Goal: Information Seeking & Learning: Find specific page/section

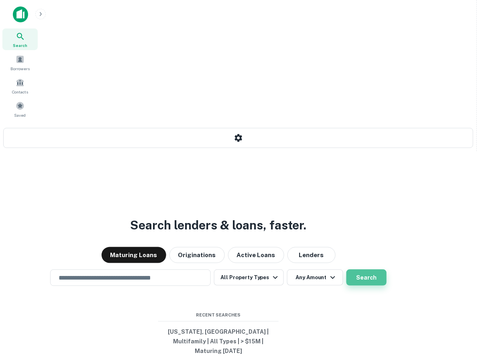
click at [386, 270] on button "Search" at bounding box center [366, 278] width 40 height 16
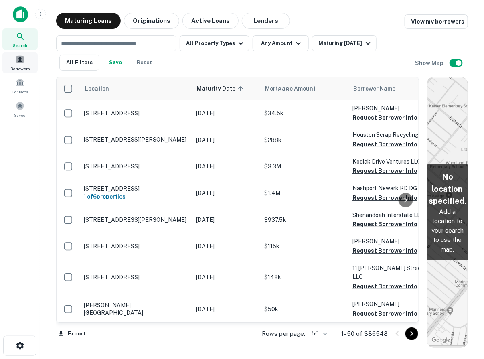
click at [13, 64] on div "Borrowers" at bounding box center [19, 63] width 35 height 22
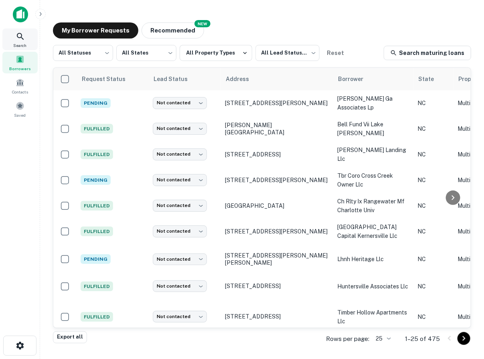
click at [18, 41] on icon at bounding box center [21, 37] width 10 height 10
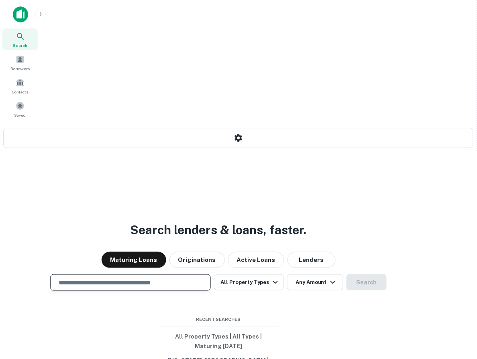
click at [200, 278] on input "text" at bounding box center [130, 282] width 153 height 9
type input "**********"
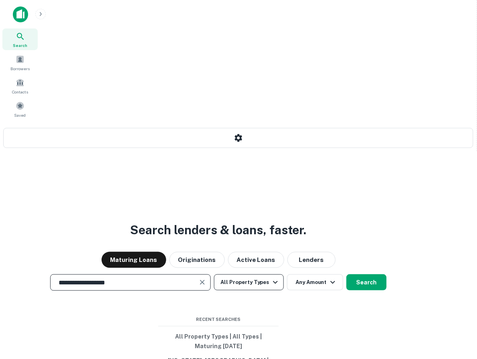
click at [284, 274] on button "All Property Types" at bounding box center [249, 282] width 70 height 16
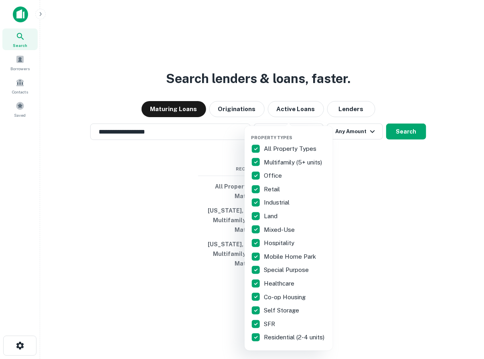
click at [293, 162] on p "Multifamily (5+ units)" at bounding box center [294, 163] width 60 height 10
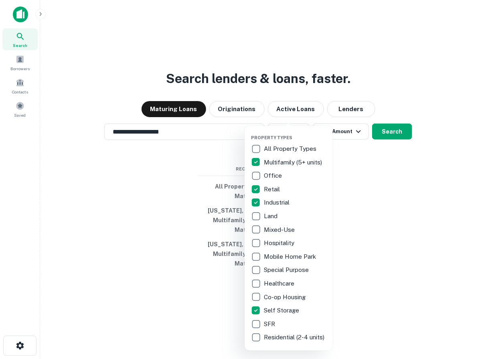
click at [366, 246] on div at bounding box center [242, 179] width 484 height 359
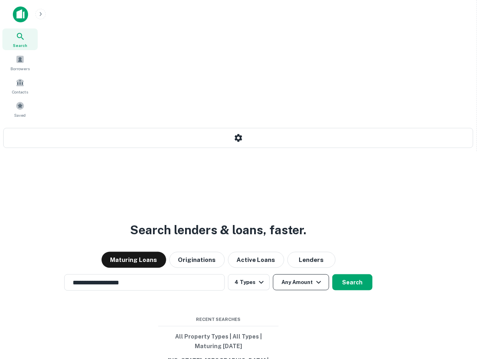
click at [329, 274] on button "Any Amount" at bounding box center [301, 282] width 56 height 16
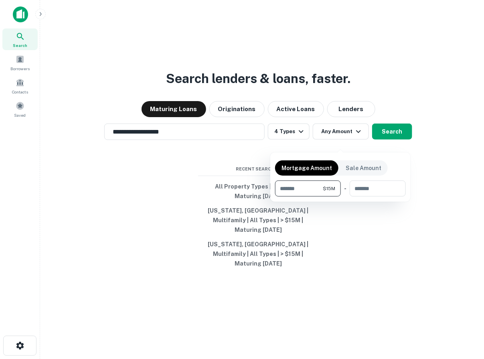
type input "********"
drag, startPoint x: 382, startPoint y: 234, endPoint x: 383, endPoint y: 241, distance: 6.9
click at [382, 235] on div at bounding box center [242, 179] width 484 height 359
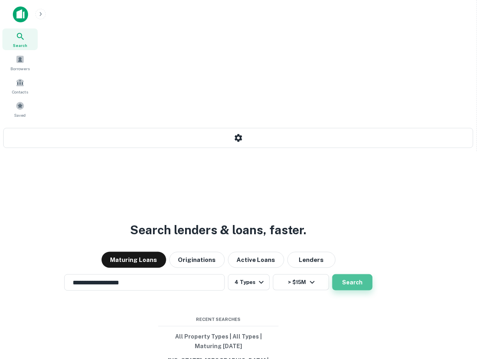
click at [372, 274] on button "Search" at bounding box center [352, 282] width 40 height 16
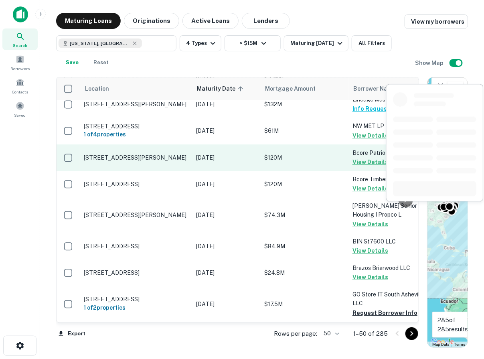
scroll to position [853, 0]
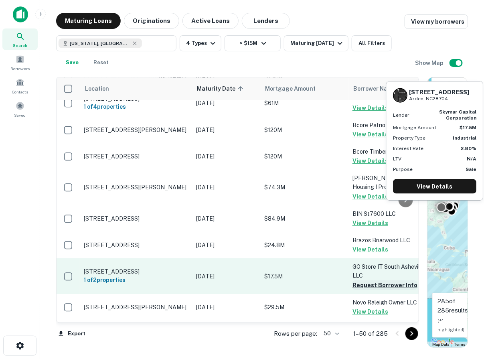
click at [374, 280] on button "Request Borrower Info" at bounding box center [385, 285] width 65 height 10
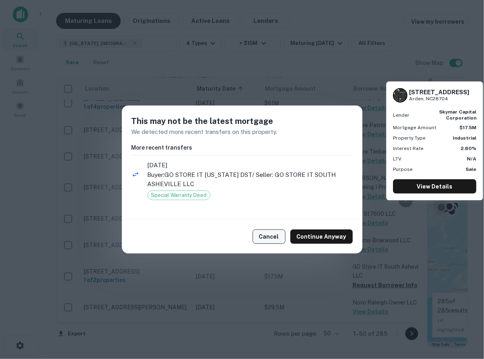
click at [276, 237] on button "Cancel" at bounding box center [269, 236] width 33 height 14
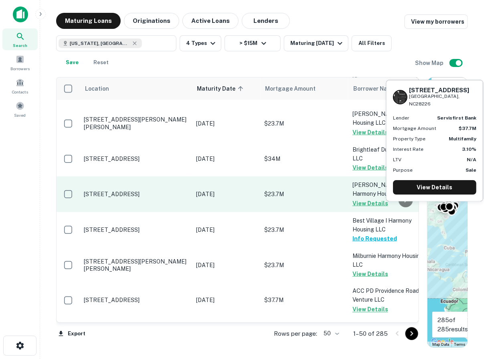
scroll to position [1283, 0]
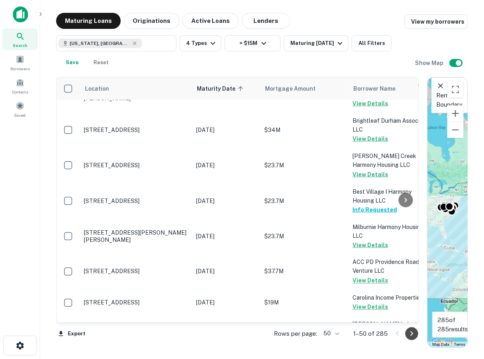
click at [411, 333] on icon "Go to next page" at bounding box center [412, 334] width 10 height 10
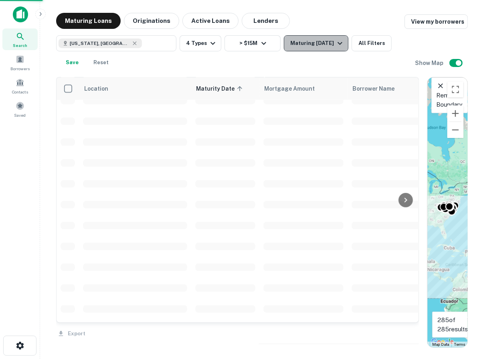
click at [335, 43] on icon "button" at bounding box center [340, 44] width 10 height 10
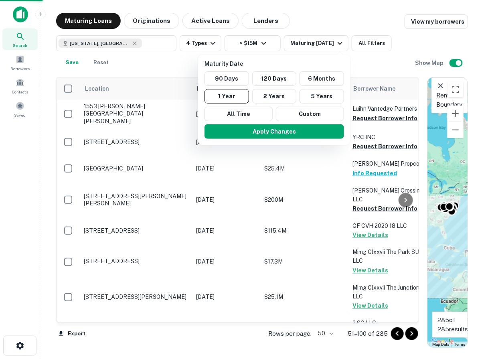
scroll to position [1270, 0]
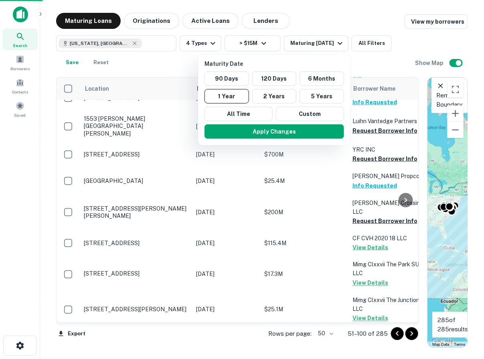
click at [260, 47] on div at bounding box center [242, 179] width 484 height 359
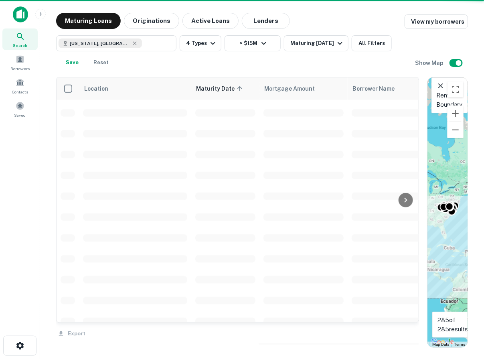
scroll to position [1283, 0]
click at [261, 43] on div at bounding box center [242, 179] width 484 height 359
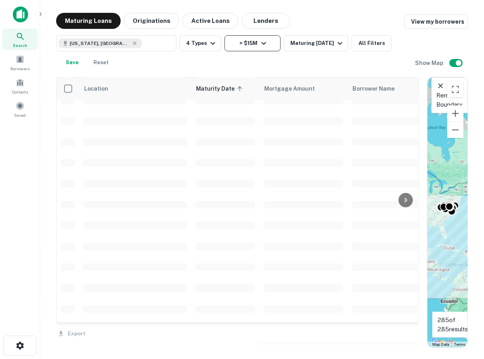
click at [250, 40] on button "> $15M" at bounding box center [253, 43] width 56 height 16
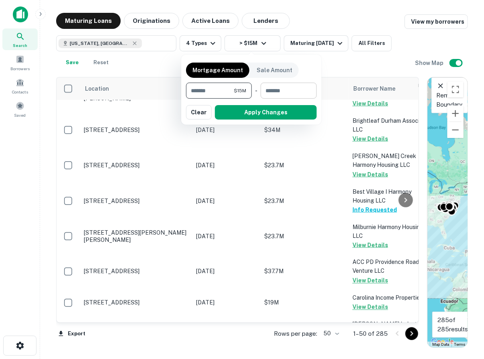
click at [279, 96] on input "number" at bounding box center [286, 91] width 51 height 16
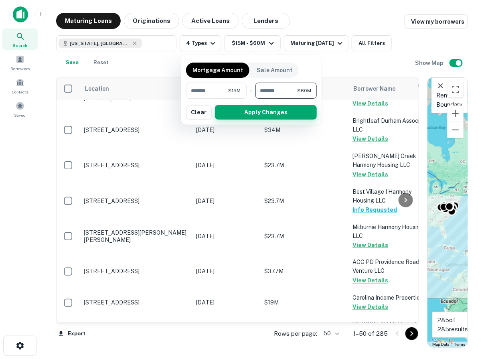
type input "********"
click at [298, 111] on button "Apply Changes" at bounding box center [266, 112] width 102 height 14
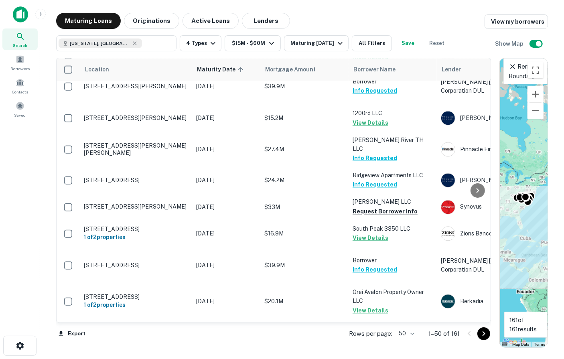
scroll to position [1245, 0]
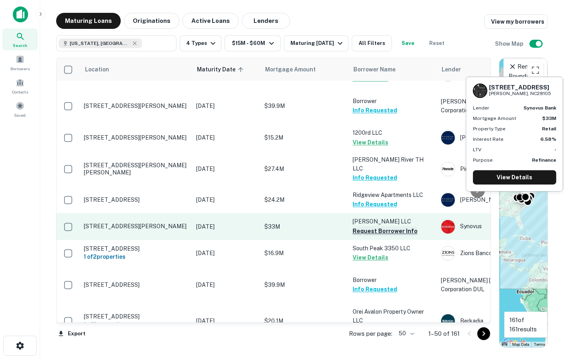
click at [388, 226] on button "Request Borrower Info" at bounding box center [385, 231] width 65 height 10
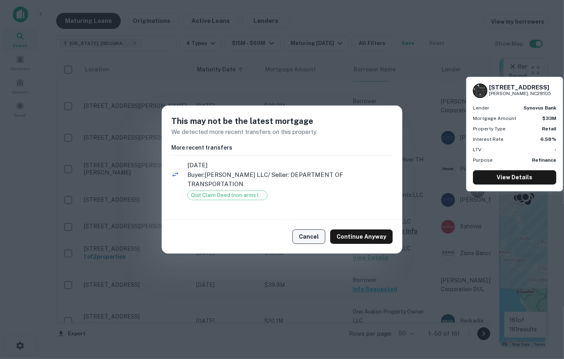
click at [312, 234] on button "Cancel" at bounding box center [308, 236] width 33 height 14
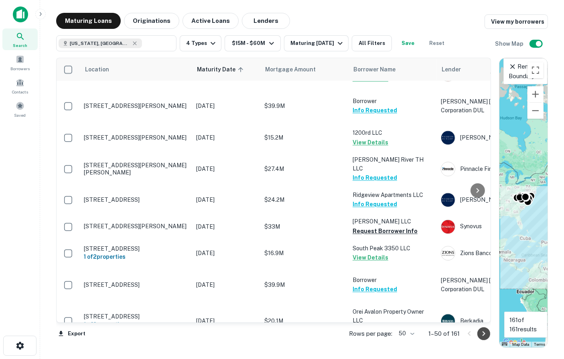
click at [476, 336] on icon "Go to next page" at bounding box center [484, 334] width 10 height 10
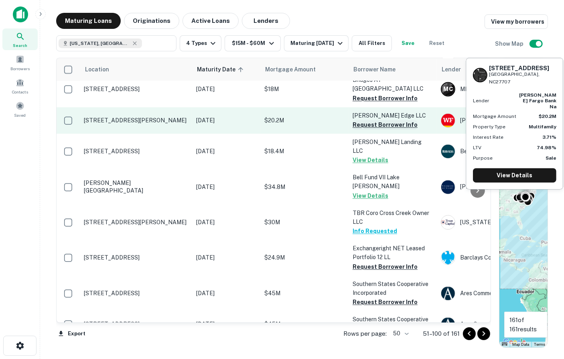
click at [364, 120] on button "Request Borrower Info" at bounding box center [385, 125] width 65 height 10
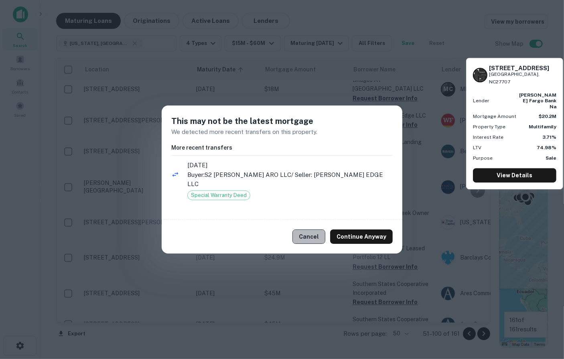
click at [308, 230] on button "Cancel" at bounding box center [308, 236] width 33 height 14
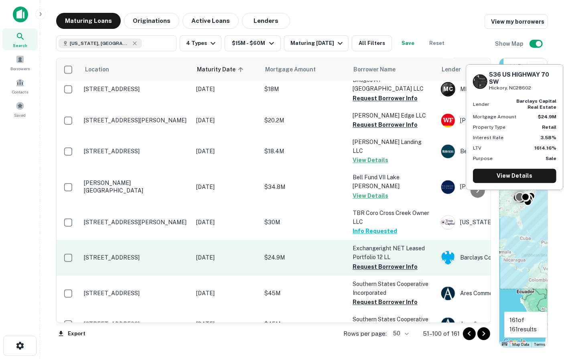
click at [368, 262] on button "Request Borrower Info" at bounding box center [385, 267] width 65 height 10
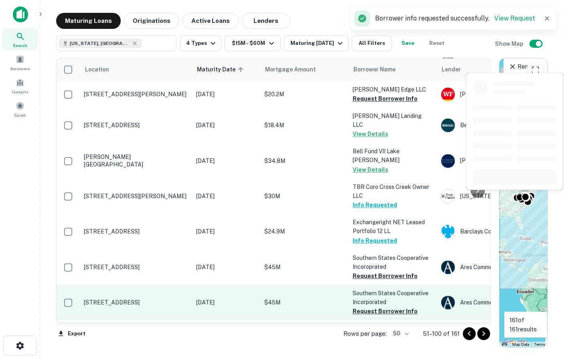
scroll to position [1289, 0]
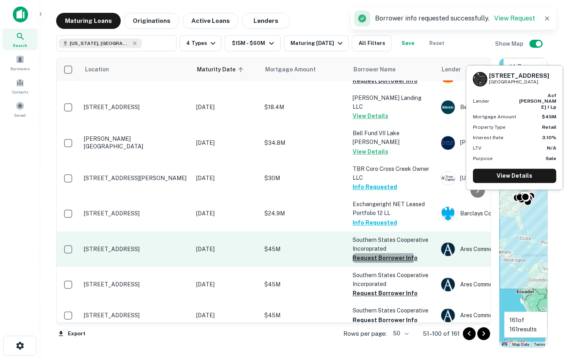
click at [376, 253] on button "Request Borrower Info" at bounding box center [385, 258] width 65 height 10
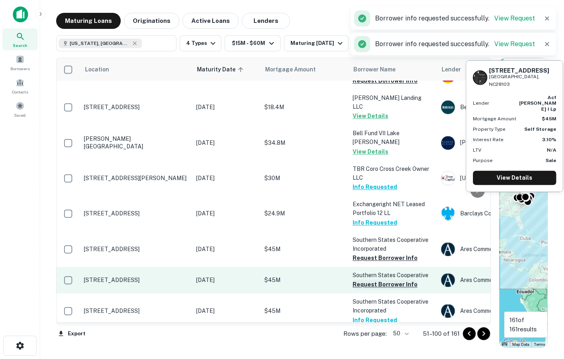
click at [380, 280] on button "Request Borrower Info" at bounding box center [385, 285] width 65 height 10
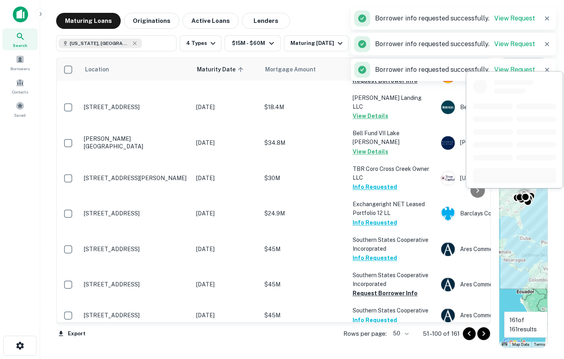
click at [376, 351] on button "Request Borrower Info" at bounding box center [385, 356] width 65 height 10
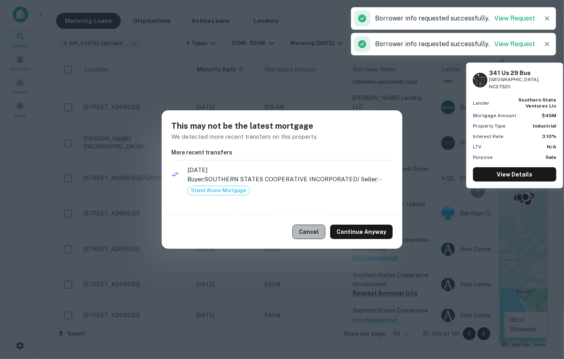
click at [312, 231] on button "Cancel" at bounding box center [308, 232] width 33 height 14
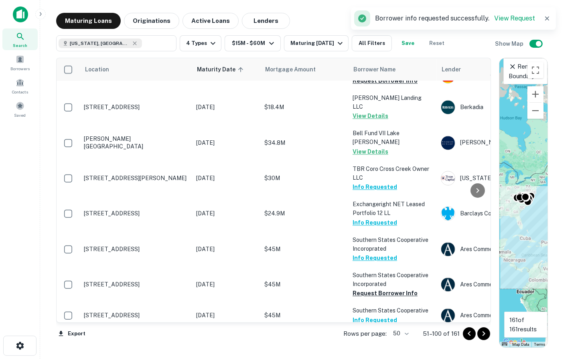
click at [476, 335] on icon "Go to next page" at bounding box center [484, 334] width 10 height 10
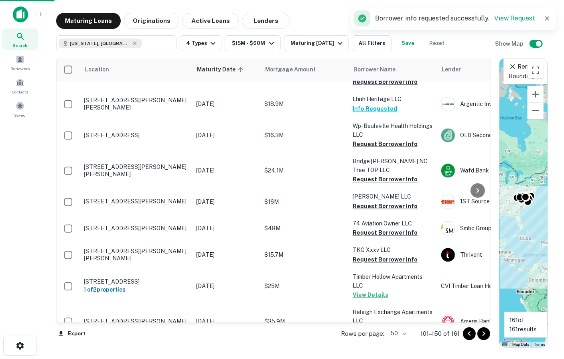
scroll to position [1288, 0]
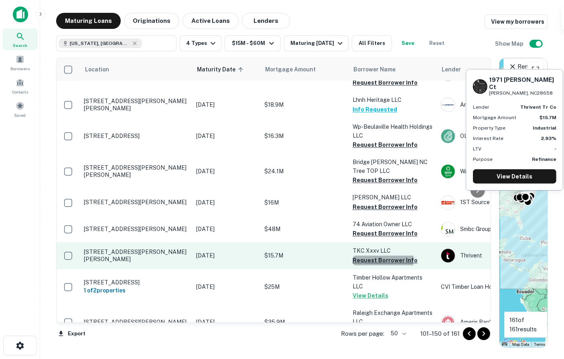
click at [363, 256] on button "Request Borrower Info" at bounding box center [385, 261] width 65 height 10
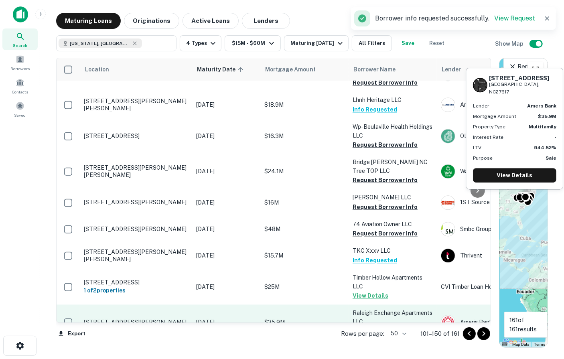
click at [372, 326] on button "Request Borrower Info" at bounding box center [385, 331] width 65 height 10
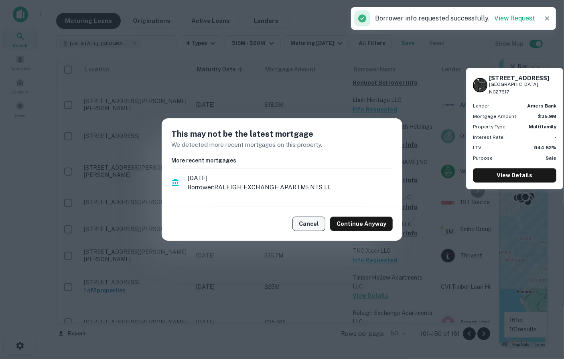
click at [310, 224] on button "Cancel" at bounding box center [308, 224] width 33 height 14
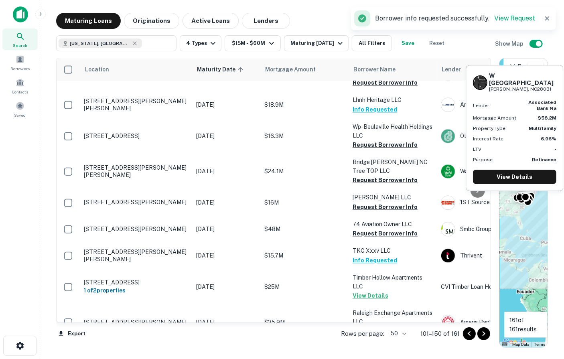
click at [371, 353] on button "Request Borrower Info" at bounding box center [385, 358] width 65 height 10
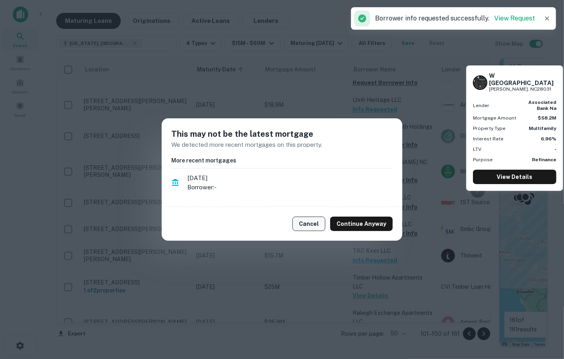
click at [316, 217] on button "Cancel" at bounding box center [308, 224] width 33 height 14
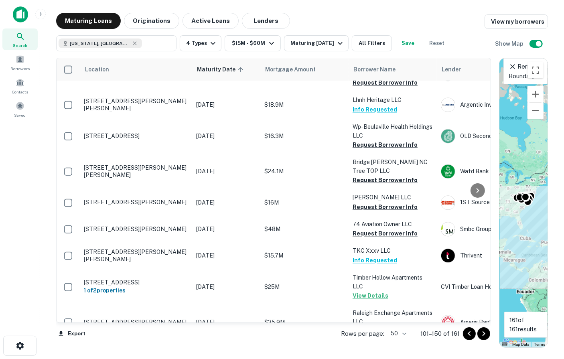
click at [476, 333] on icon "Go to next page" at bounding box center [484, 334] width 10 height 10
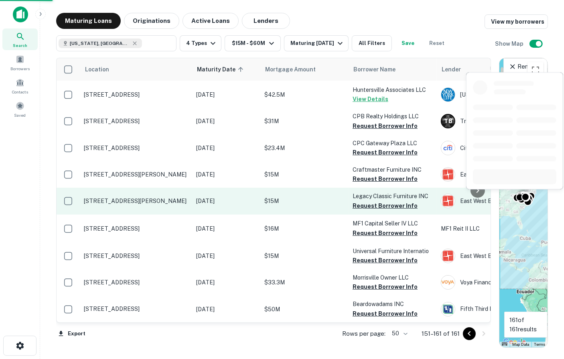
scroll to position [59, 0]
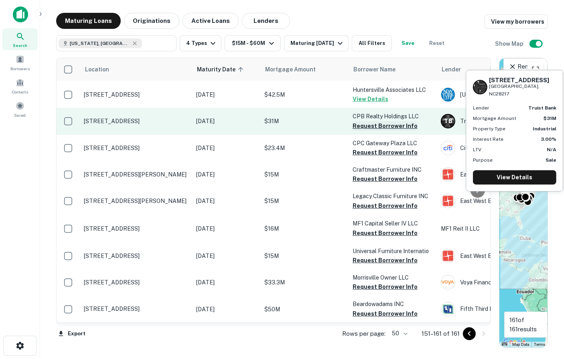
click at [365, 121] on button "Request Borrower Info" at bounding box center [385, 126] width 65 height 10
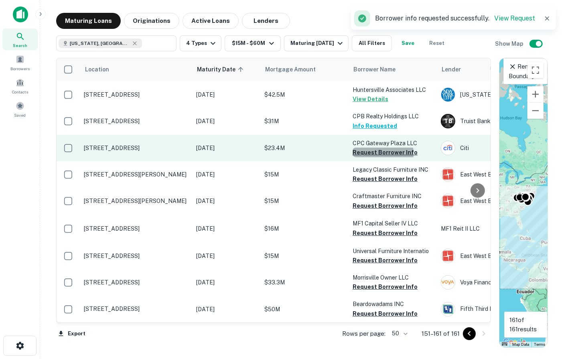
click at [374, 148] on button "Request Borrower Info" at bounding box center [385, 153] width 65 height 10
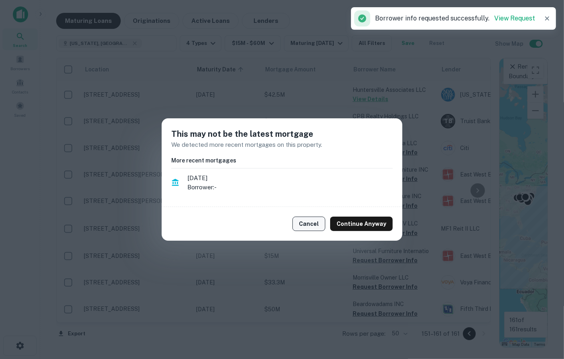
click at [314, 218] on button "Cancel" at bounding box center [308, 224] width 33 height 14
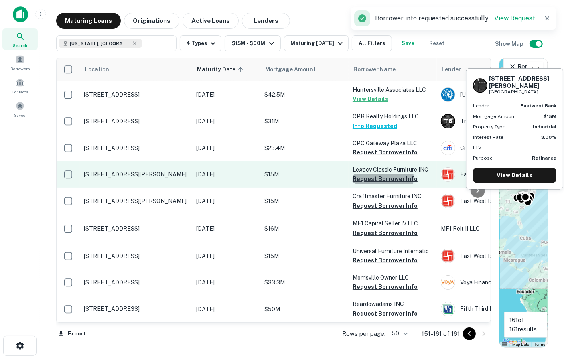
click at [360, 174] on button "Request Borrower Info" at bounding box center [385, 179] width 65 height 10
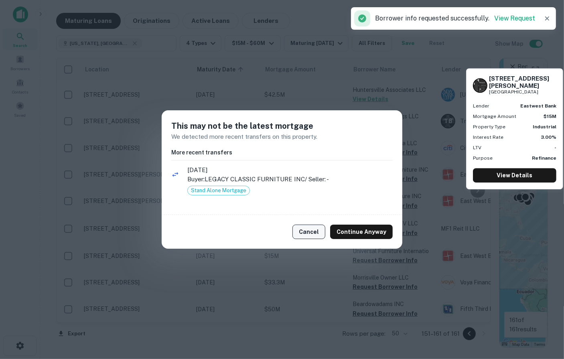
click at [303, 233] on button "Cancel" at bounding box center [308, 232] width 33 height 14
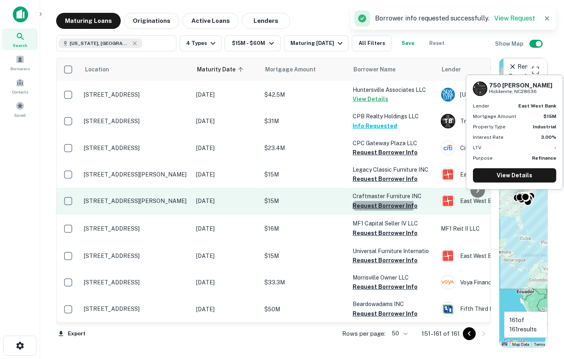
click at [361, 201] on button "Request Borrower Info" at bounding box center [385, 206] width 65 height 10
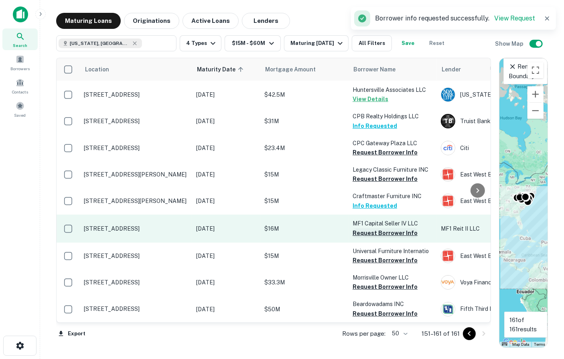
click at [362, 228] on button "Request Borrower Info" at bounding box center [385, 233] width 65 height 10
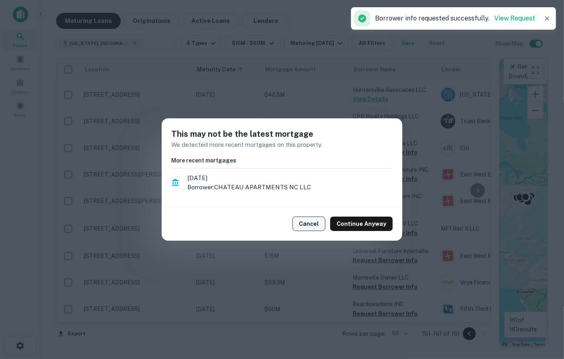
click at [311, 221] on button "Cancel" at bounding box center [308, 224] width 33 height 14
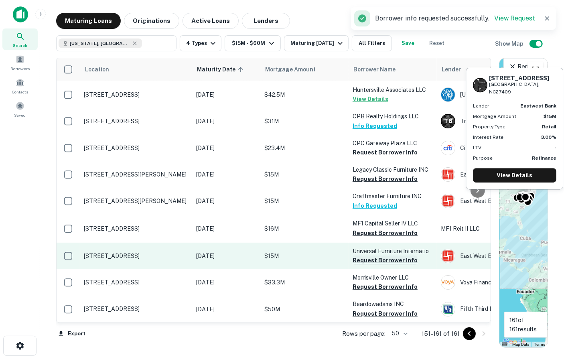
click at [363, 256] on button "Request Borrower Info" at bounding box center [385, 261] width 65 height 10
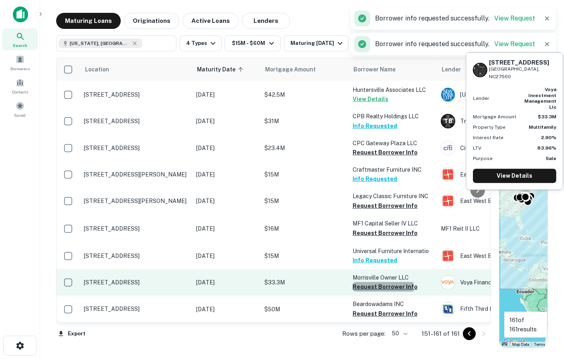
click at [373, 282] on button "Request Borrower Info" at bounding box center [385, 287] width 65 height 10
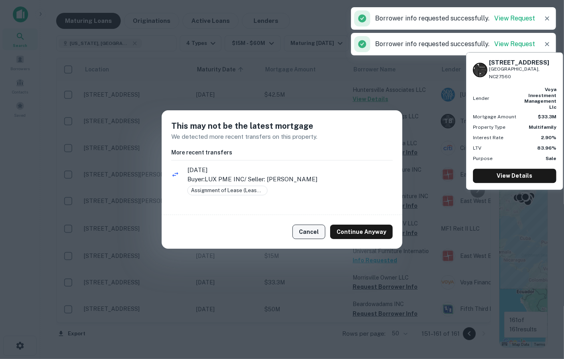
click at [303, 225] on button "Cancel" at bounding box center [308, 232] width 33 height 14
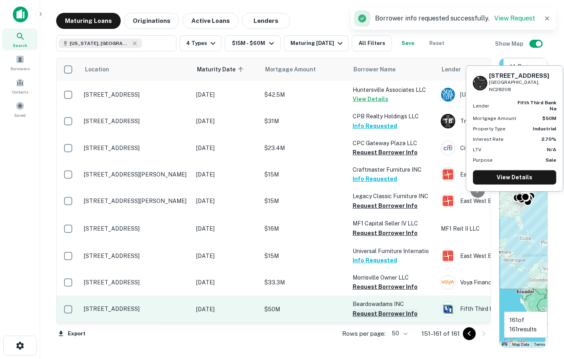
click at [378, 309] on button "Request Borrower Info" at bounding box center [385, 314] width 65 height 10
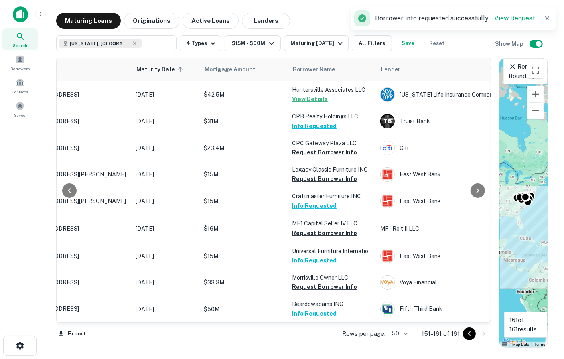
scroll to position [59, 63]
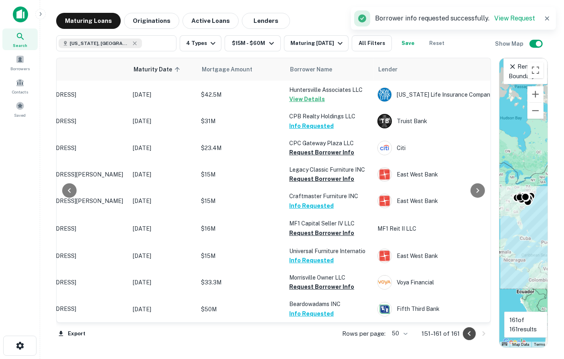
click at [469, 333] on icon "Go to previous page" at bounding box center [469, 333] width 3 height 5
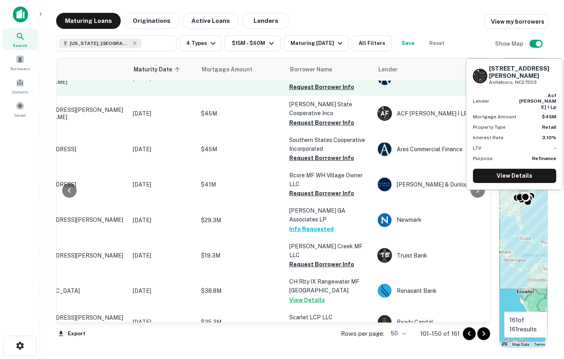
scroll to position [259, 63]
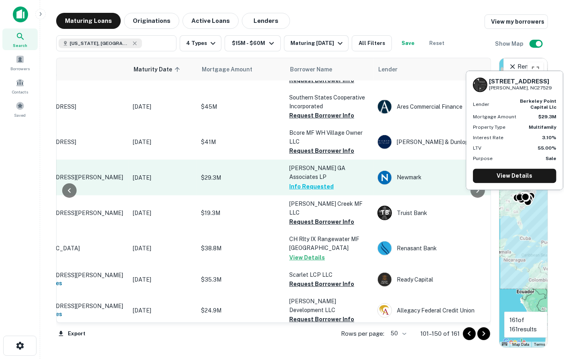
click at [309, 185] on button "Info Requested" at bounding box center [311, 187] width 45 height 10
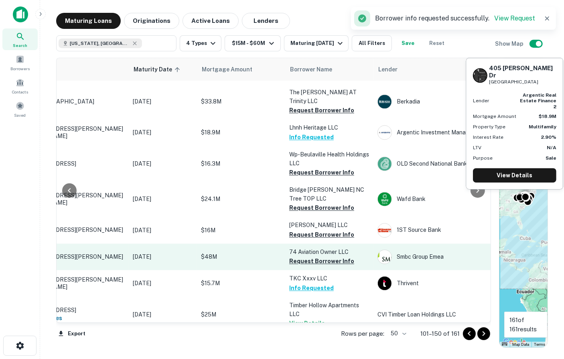
scroll to position [1262, 63]
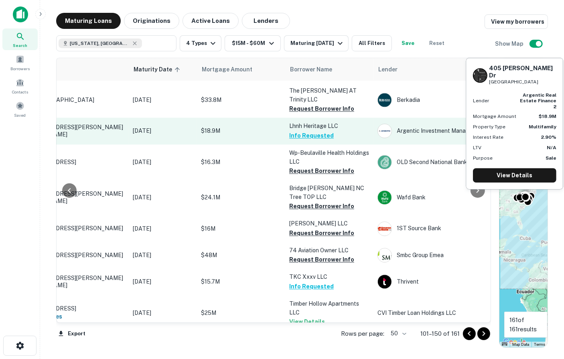
click at [311, 131] on button "Info Requested" at bounding box center [311, 136] width 45 height 10
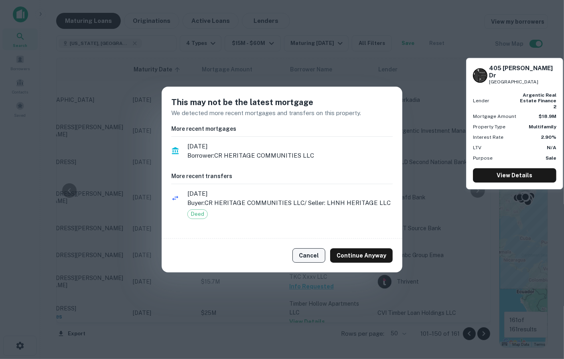
click at [324, 253] on button "Cancel" at bounding box center [308, 255] width 33 height 14
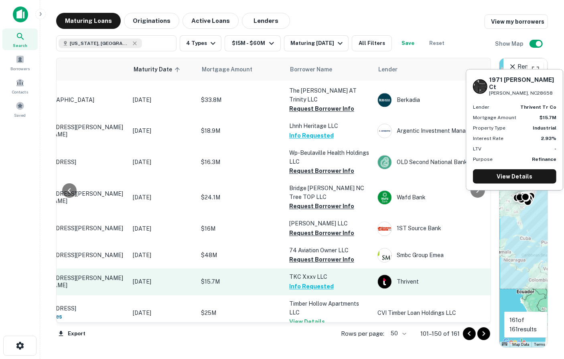
click at [317, 282] on button "Info Requested" at bounding box center [311, 287] width 45 height 10
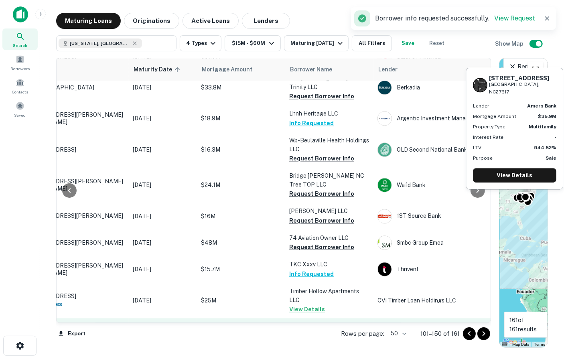
scroll to position [1288, 63]
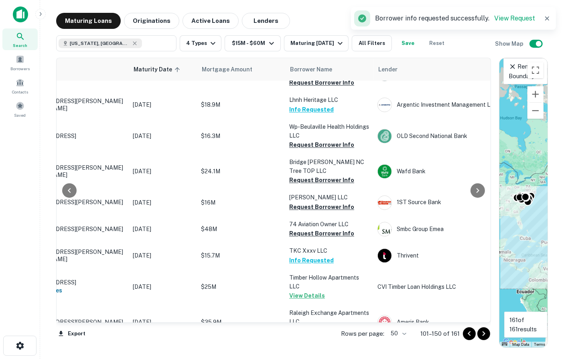
click at [476, 333] on icon "Go to next page" at bounding box center [484, 333] width 3 height 5
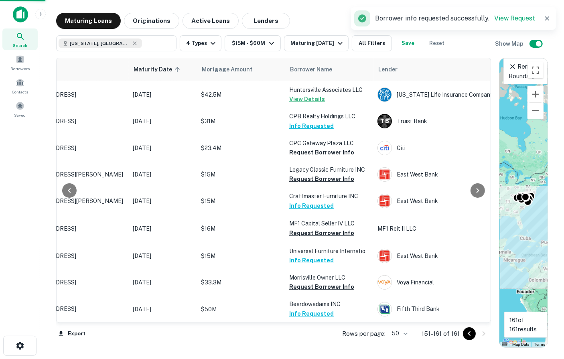
scroll to position [59, 63]
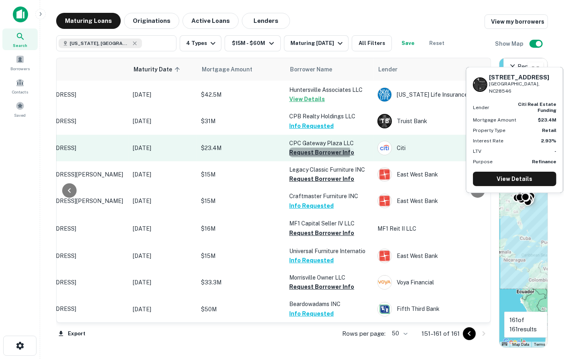
click at [317, 148] on button "Request Borrower Info" at bounding box center [321, 153] width 65 height 10
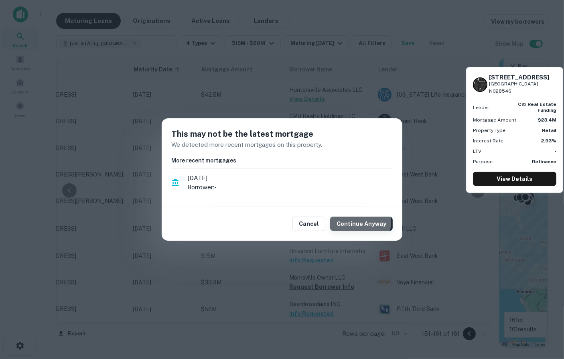
click at [350, 222] on button "Continue Anyway" at bounding box center [361, 224] width 63 height 14
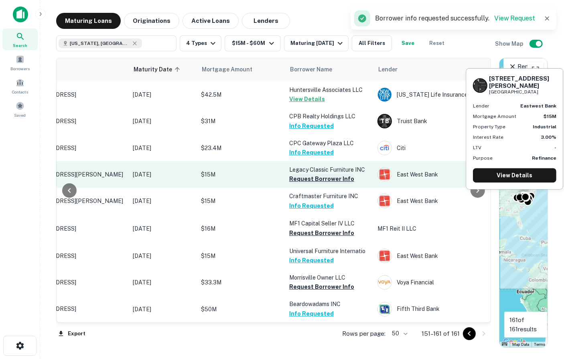
click at [311, 175] on button "Request Borrower Info" at bounding box center [321, 179] width 65 height 10
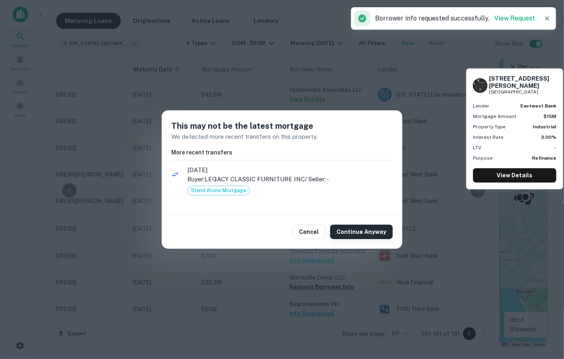
click at [356, 235] on button "Continue Anyway" at bounding box center [361, 232] width 63 height 14
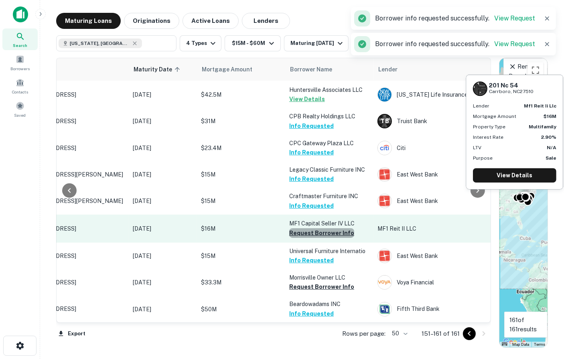
click at [325, 228] on button "Request Borrower Info" at bounding box center [321, 233] width 65 height 10
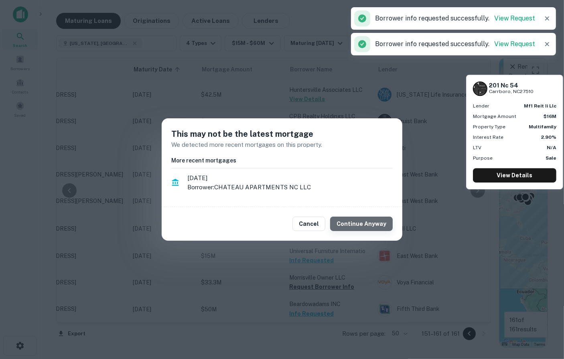
click at [369, 225] on button "Continue Anyway" at bounding box center [361, 224] width 63 height 14
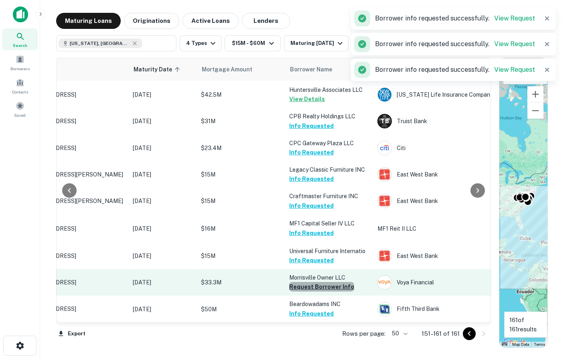
click at [334, 282] on button "Request Borrower Info" at bounding box center [321, 287] width 65 height 10
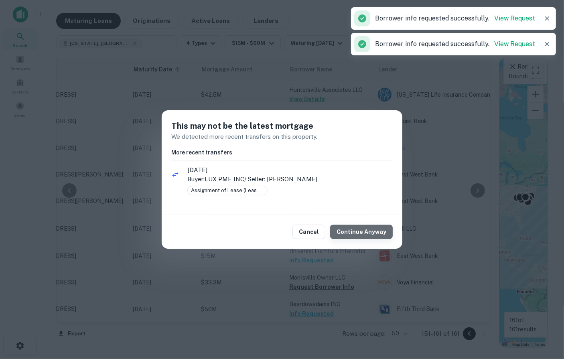
click at [376, 225] on button "Continue Anyway" at bounding box center [361, 232] width 63 height 14
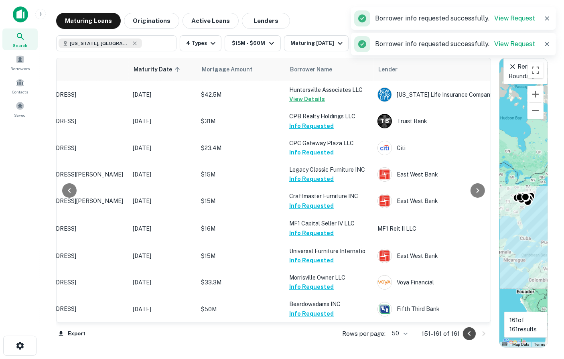
click at [468, 333] on icon "Go to previous page" at bounding box center [470, 334] width 10 height 10
